Goal: Information Seeking & Learning: Find specific fact

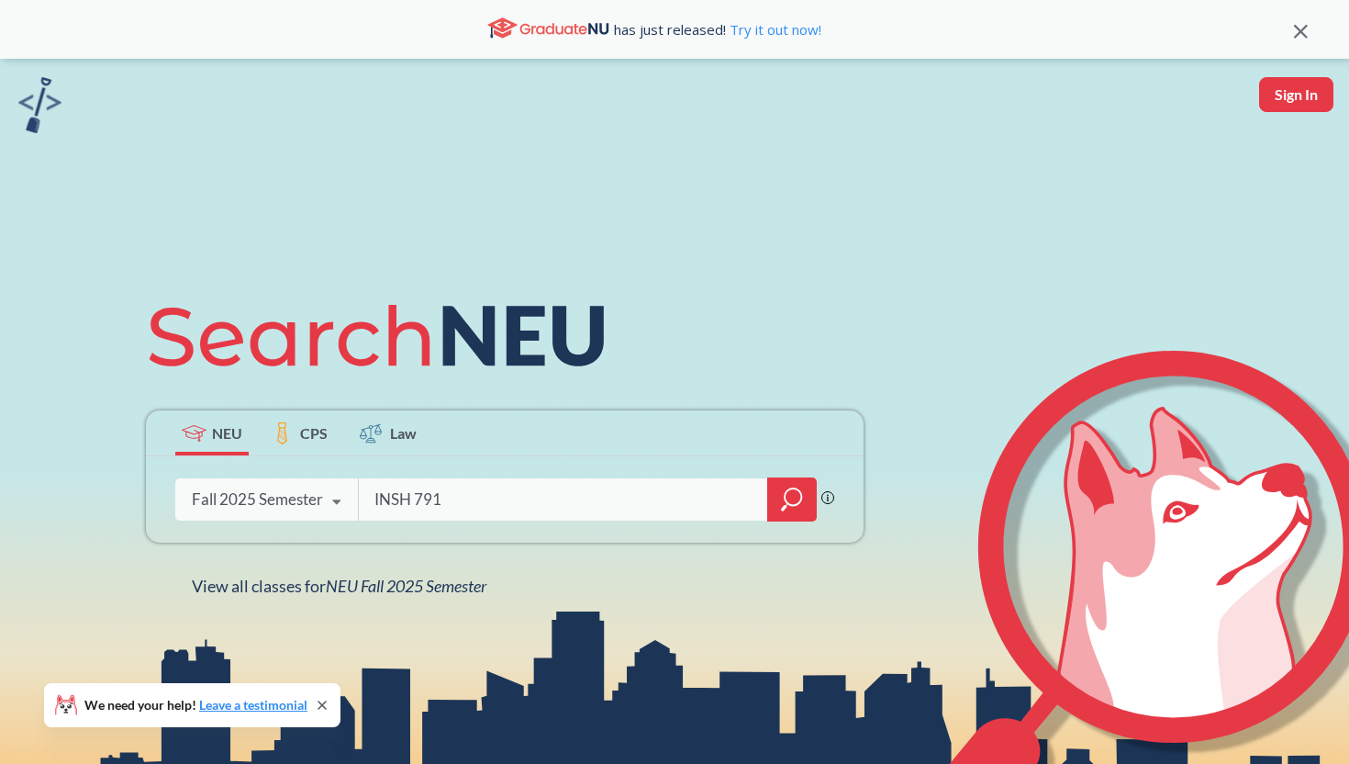
type input "INSH 7910"
type input "caep 8501"
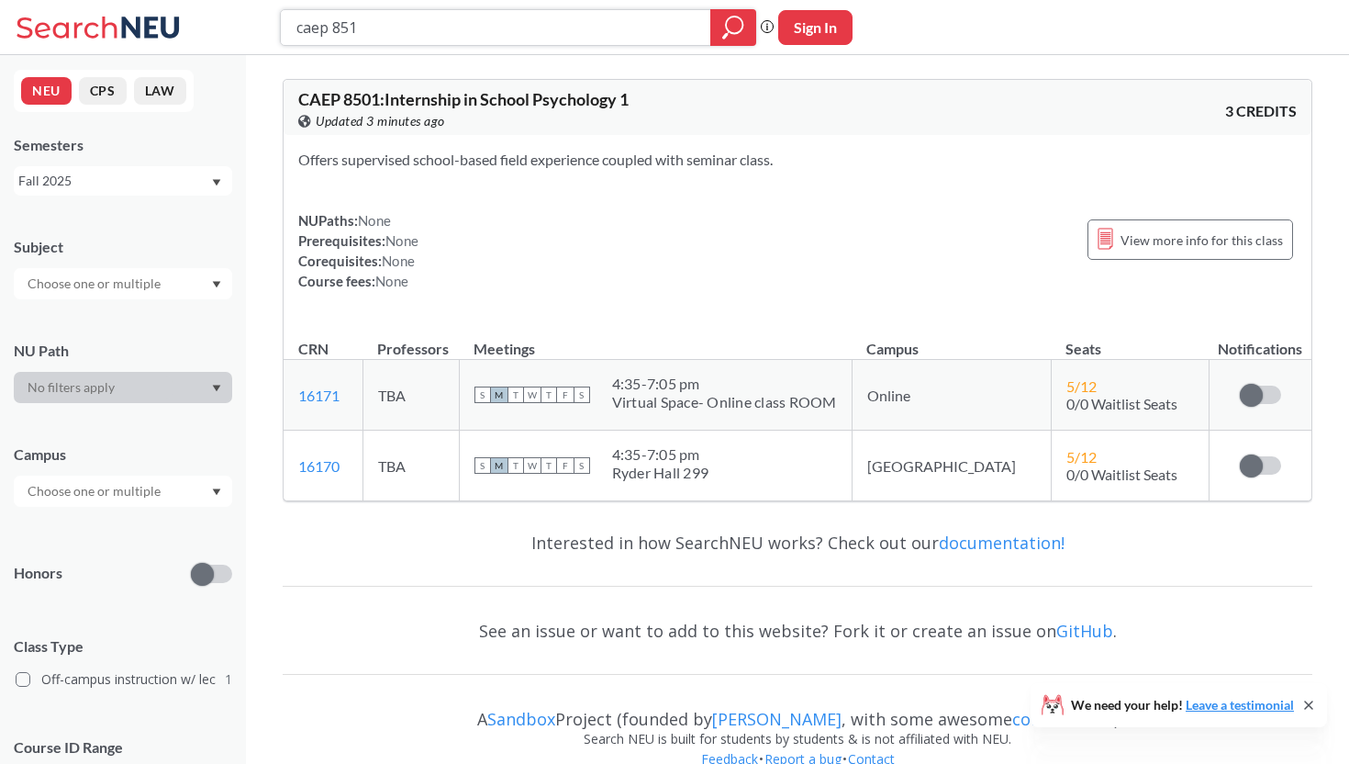
type input "caep 8510"
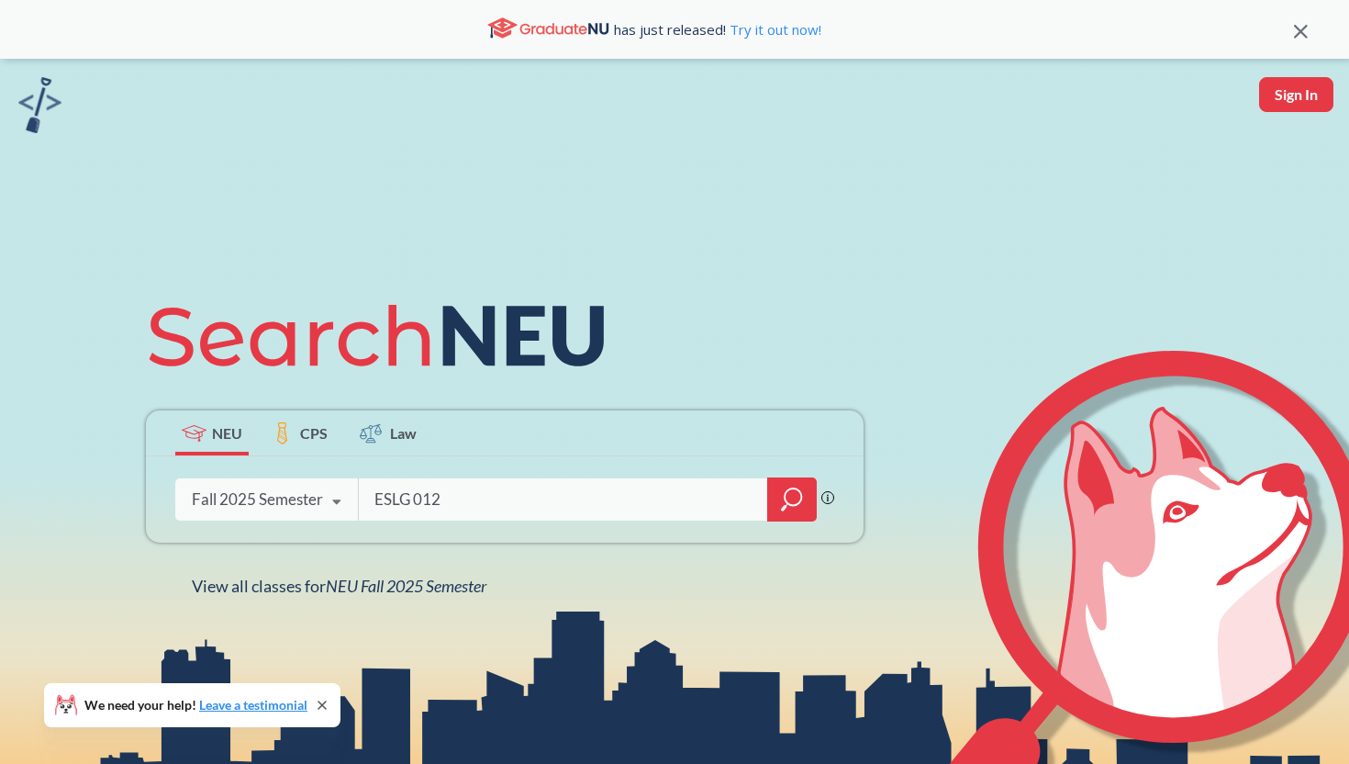
type input "ESLG 0120"
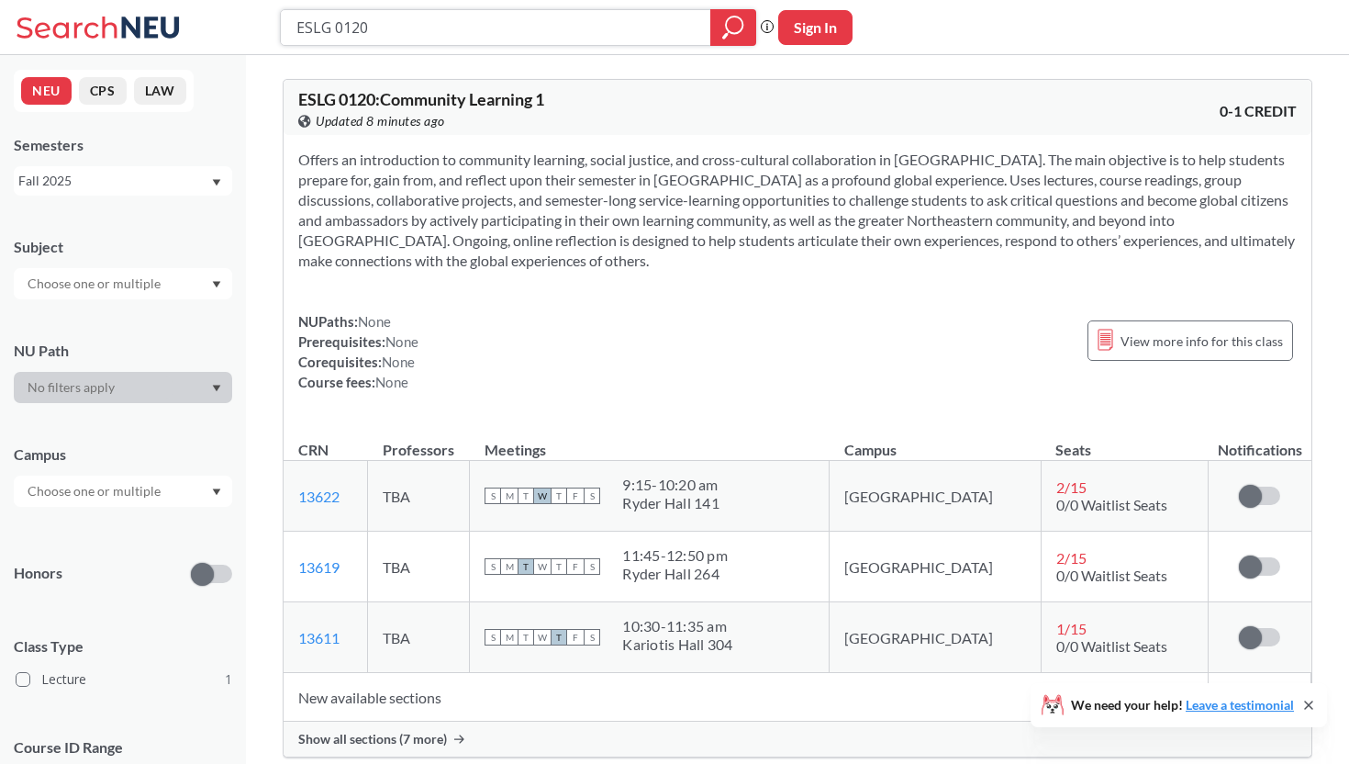
click at [615, 32] on input "ESLG 0120" at bounding box center [496, 27] width 403 height 31
type input "BIOL 7399"
